Goal: Check status: Check status

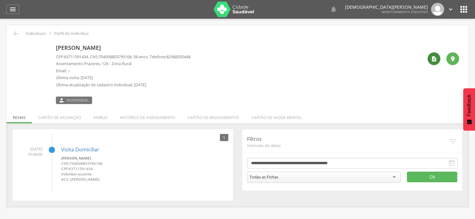
click at [432, 57] on icon "" at bounding box center [434, 59] width 6 height 6
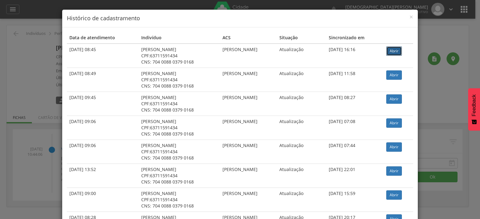
click at [397, 52] on link "Abrir" at bounding box center [394, 51] width 16 height 9
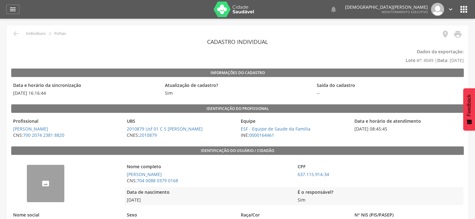
click at [27, 169] on img "--" at bounding box center [27, 169] width 0 height 0
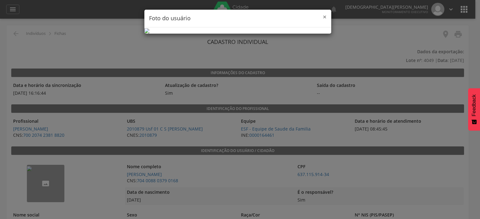
click at [323, 18] on span "×" at bounding box center [325, 16] width 4 height 9
